Goal: Complete application form

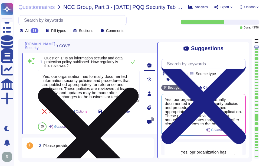
type textarea "Yes, our organization has formally documented information security policies and…"
type textarea "Our organization currently maintains the following security and compliance cert…"
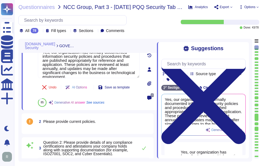
type textarea "Yes, all employees, including contractors, undergo background checks before hir…"
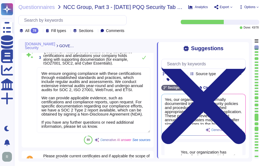
scroll to position [136, 0]
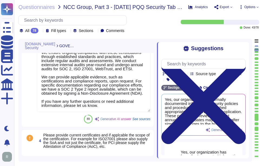
type textarea "Yes, training is provided to all staff on Information Security and Data Protect…"
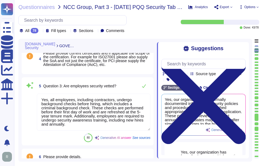
scroll to position [244, 0]
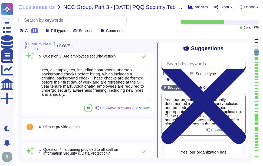
type textarea "No, we do not engage sub-processors for this service."
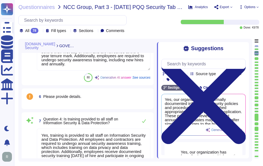
type textarea "Yes, our organization has a documented privacy policy that is available for pub…"
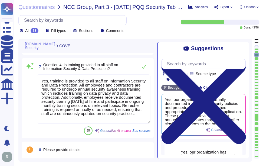
scroll to position [1, 0]
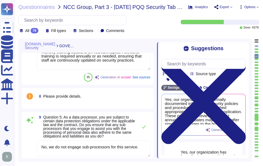
type textarea "Yes, a security incident management and response process is in place, and the I…"
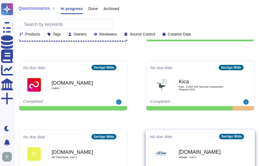
scroll to position [54, 0]
